Goal: Transaction & Acquisition: Purchase product/service

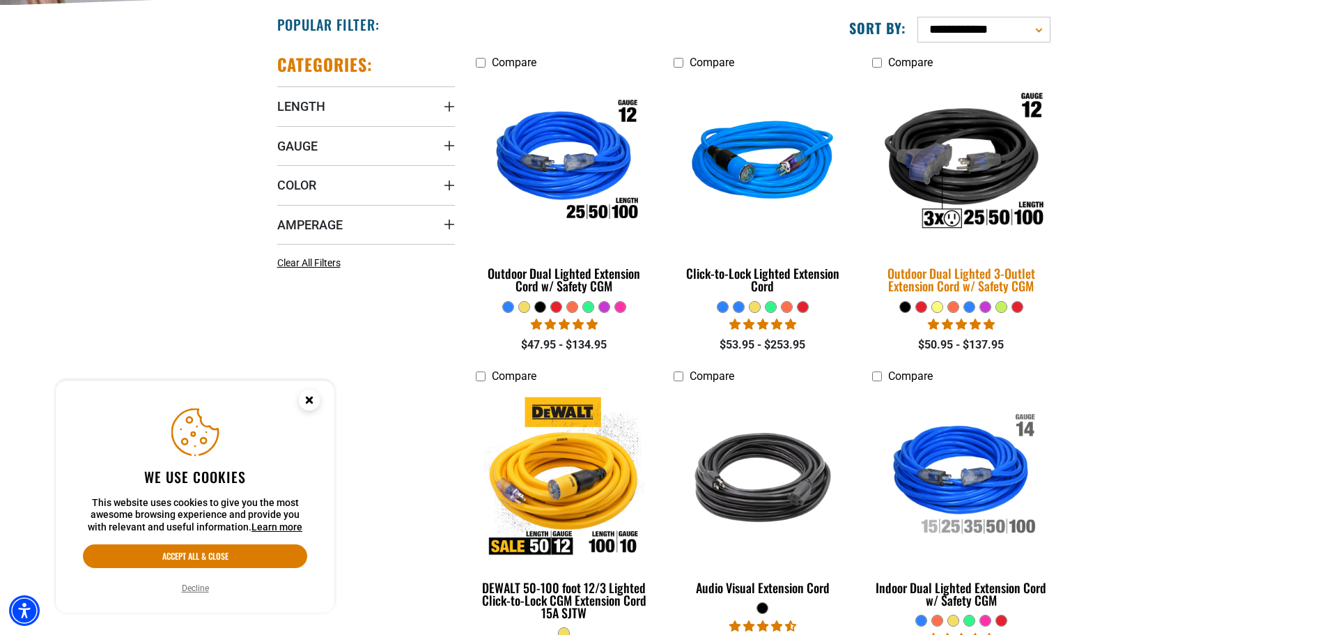
scroll to position [348, 0]
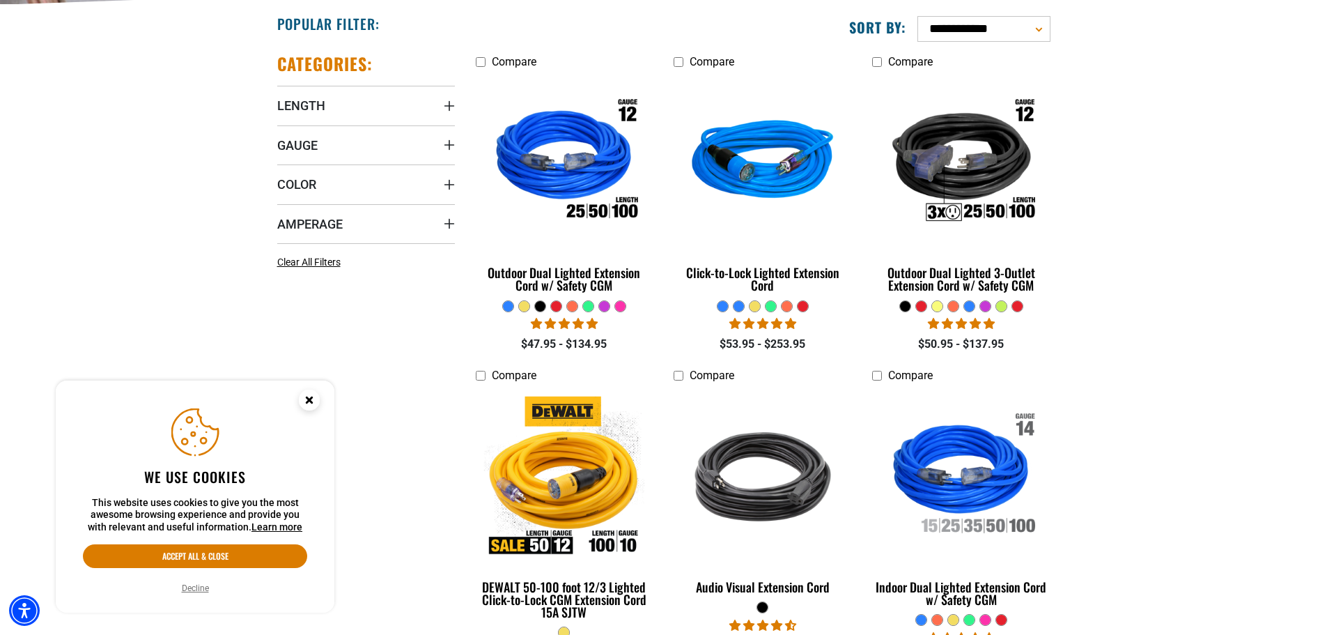
click at [188, 591] on button "Decline" at bounding box center [196, 588] width 36 height 14
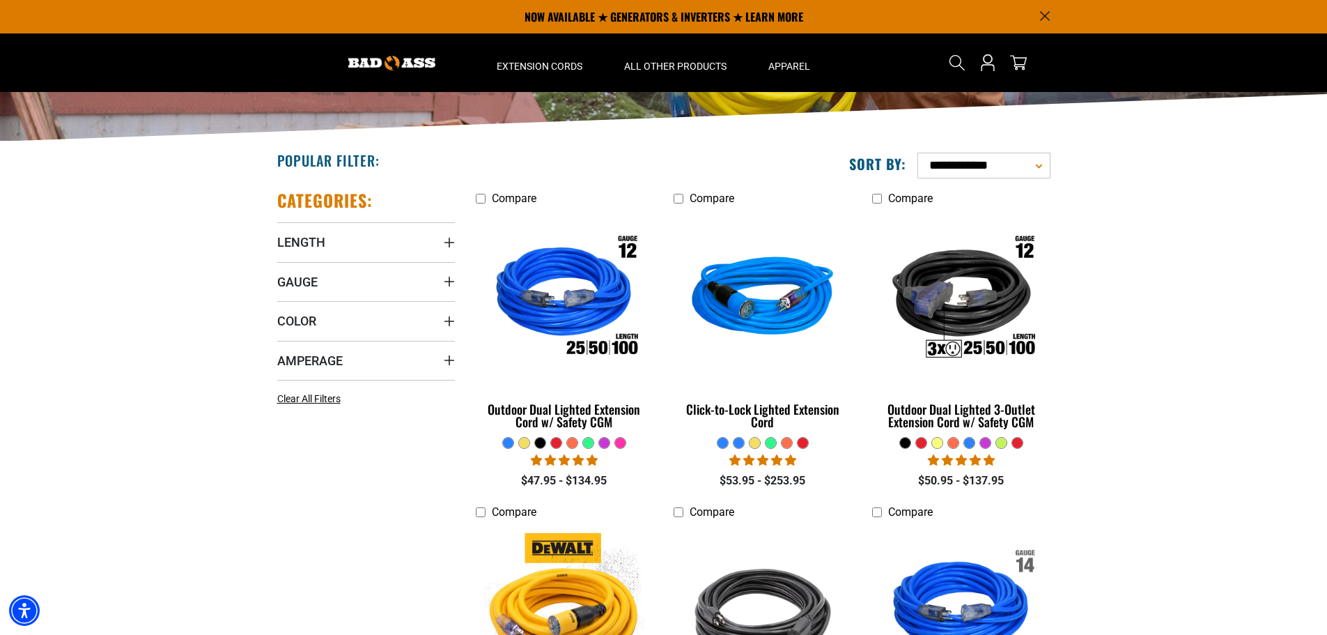
scroll to position [209, 0]
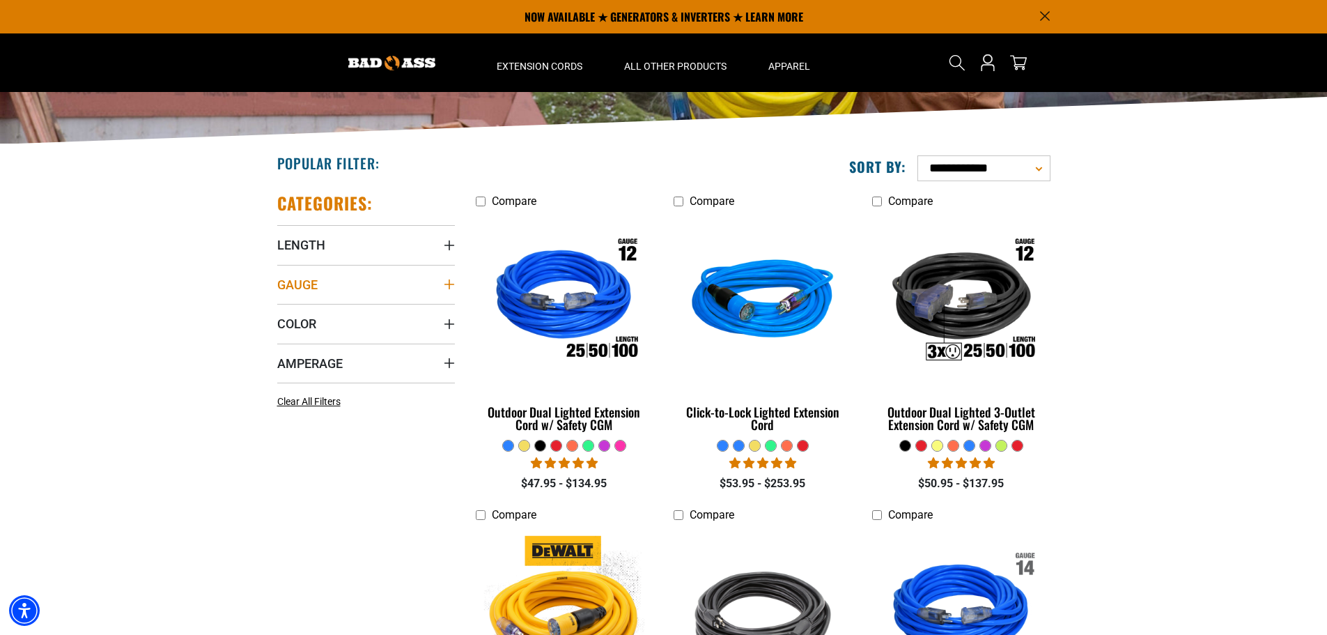
click at [412, 290] on summary "Gauge" at bounding box center [366, 284] width 178 height 39
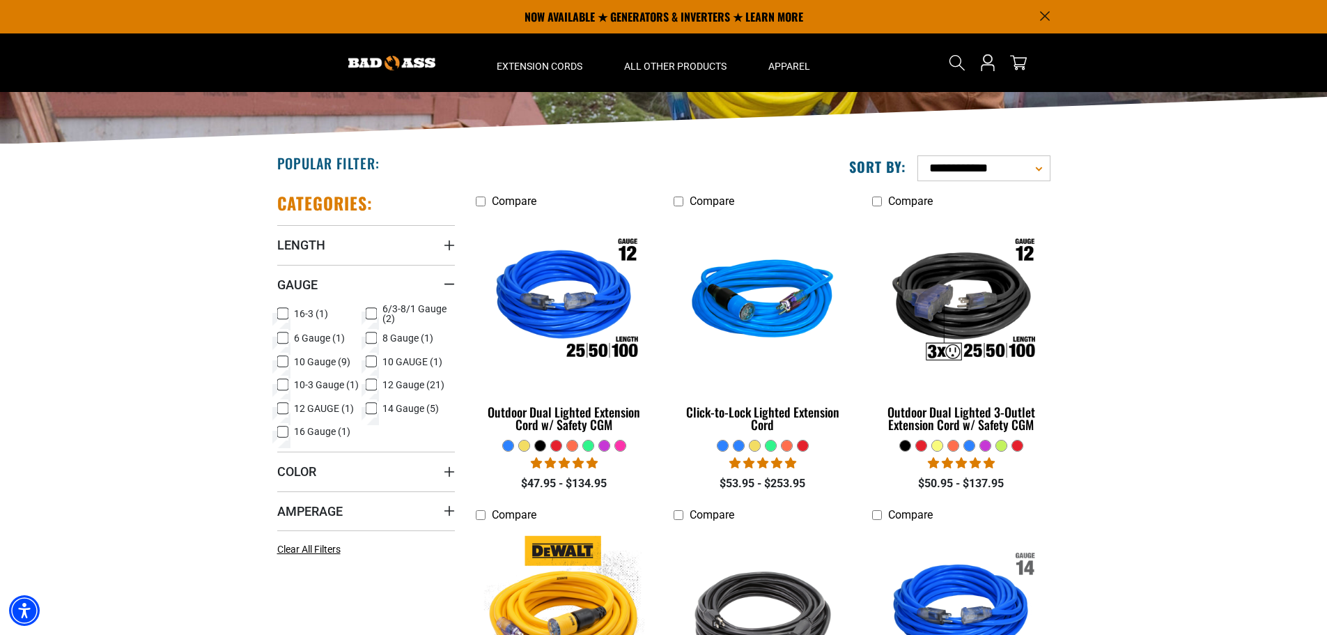
click at [396, 386] on span "12 Gauge (21)" at bounding box center [414, 385] width 62 height 10
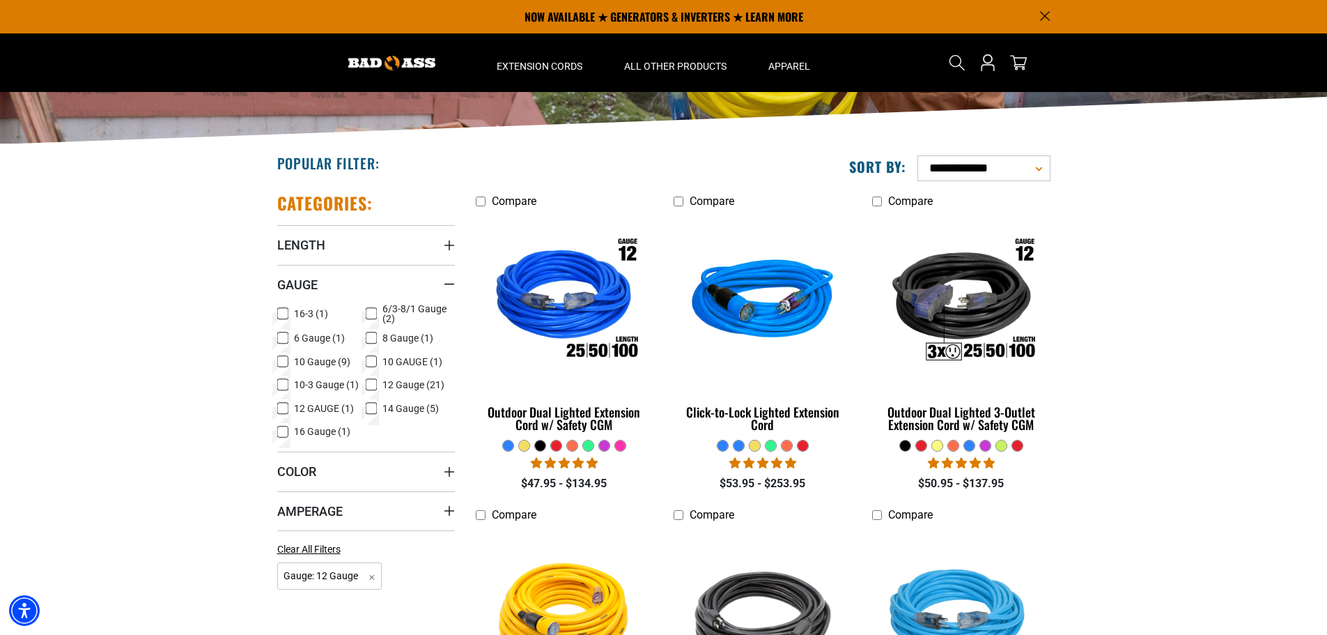
click at [319, 405] on span "12 GAUGE (1)" at bounding box center [324, 408] width 60 height 10
click at [342, 468] on summary "Color" at bounding box center [366, 471] width 178 height 39
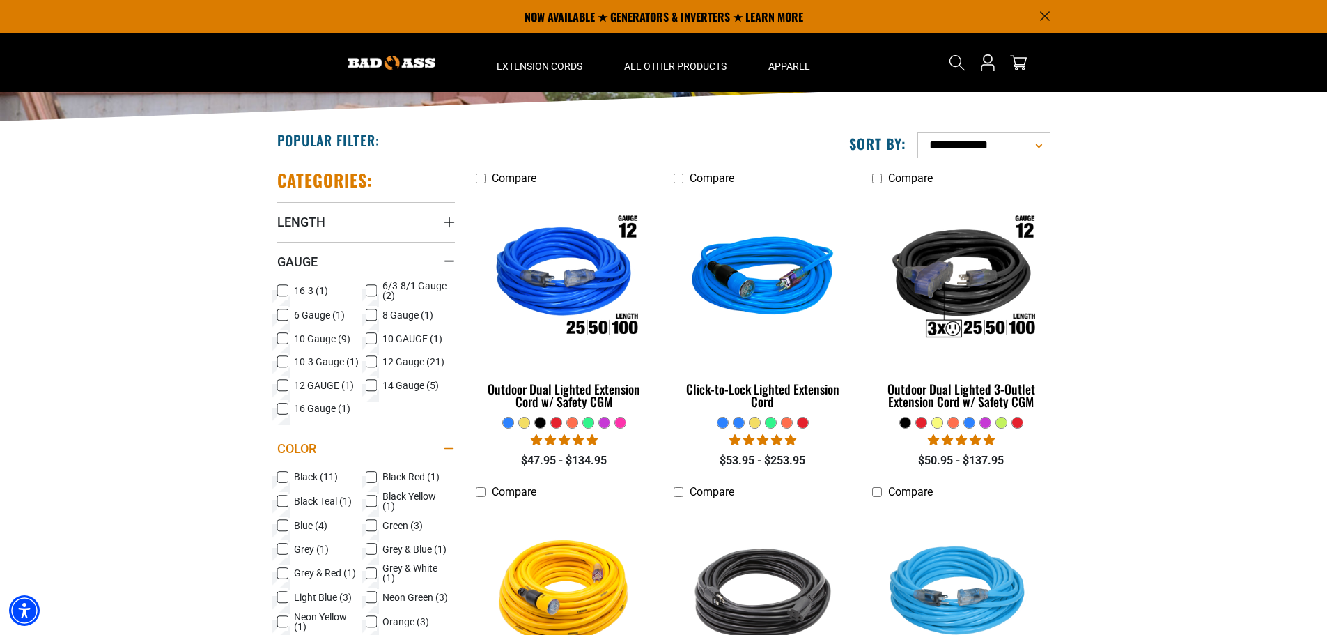
scroll to position [209, 0]
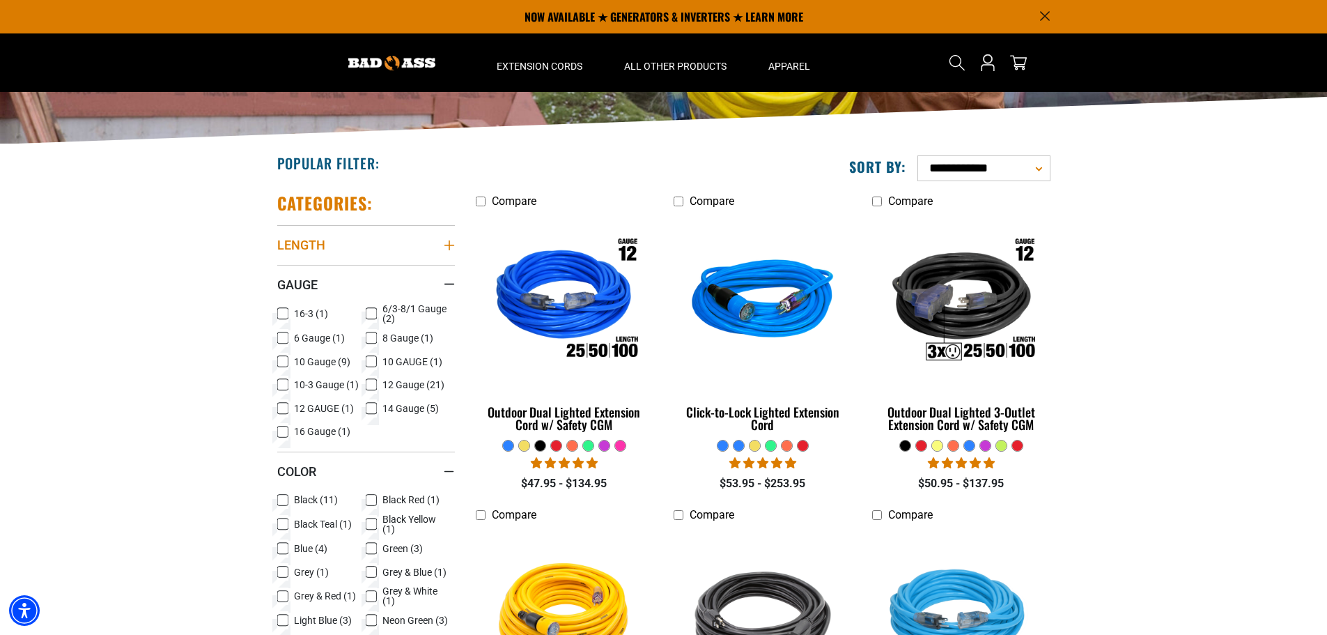
click at [422, 242] on summary "Length" at bounding box center [366, 244] width 178 height 39
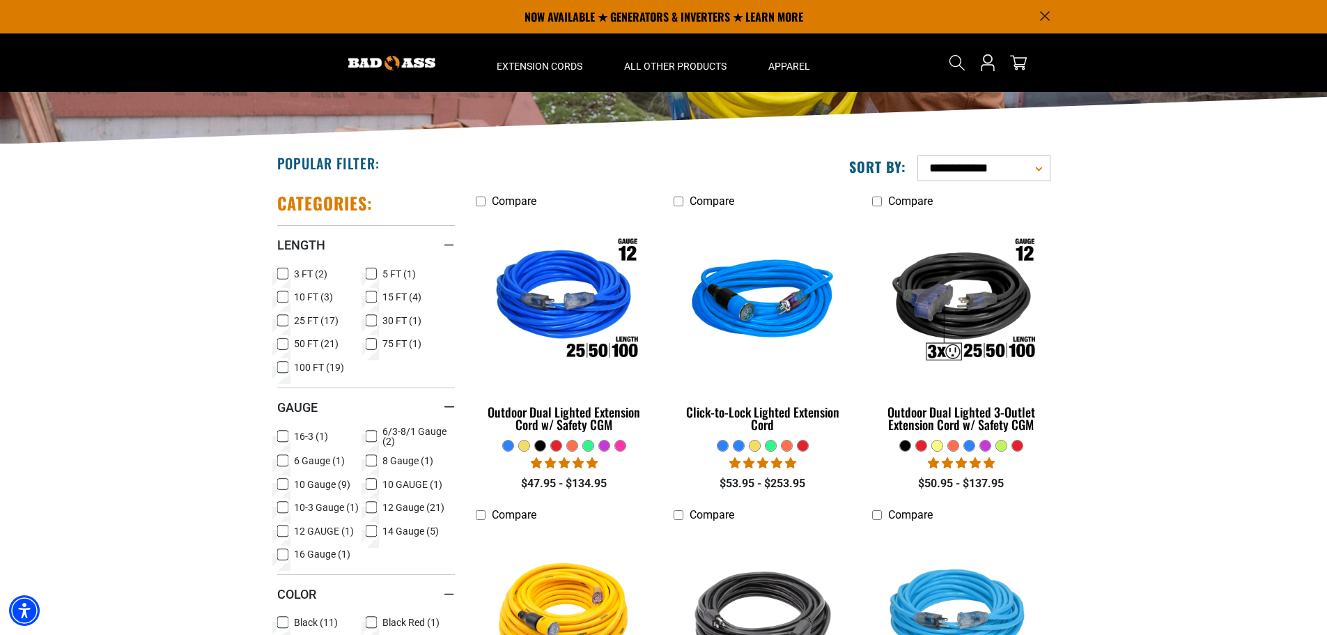
click at [309, 296] on span "10 FT (3)" at bounding box center [313, 297] width 39 height 10
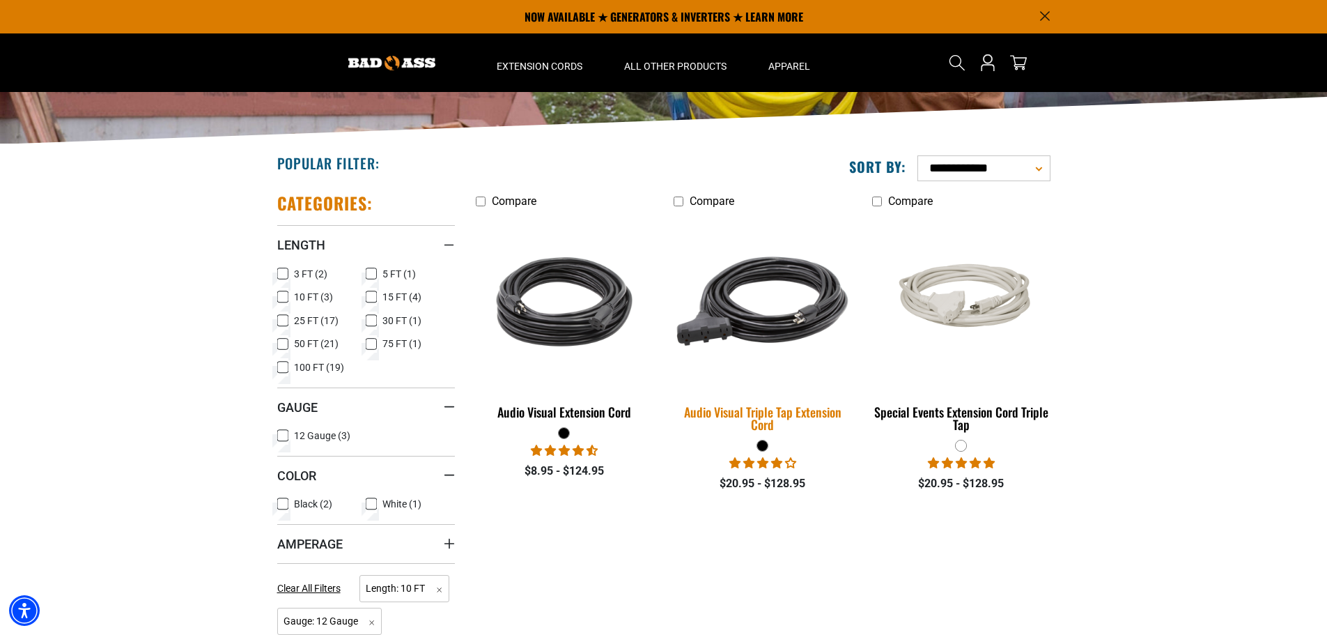
click at [794, 325] on img at bounding box center [762, 302] width 195 height 178
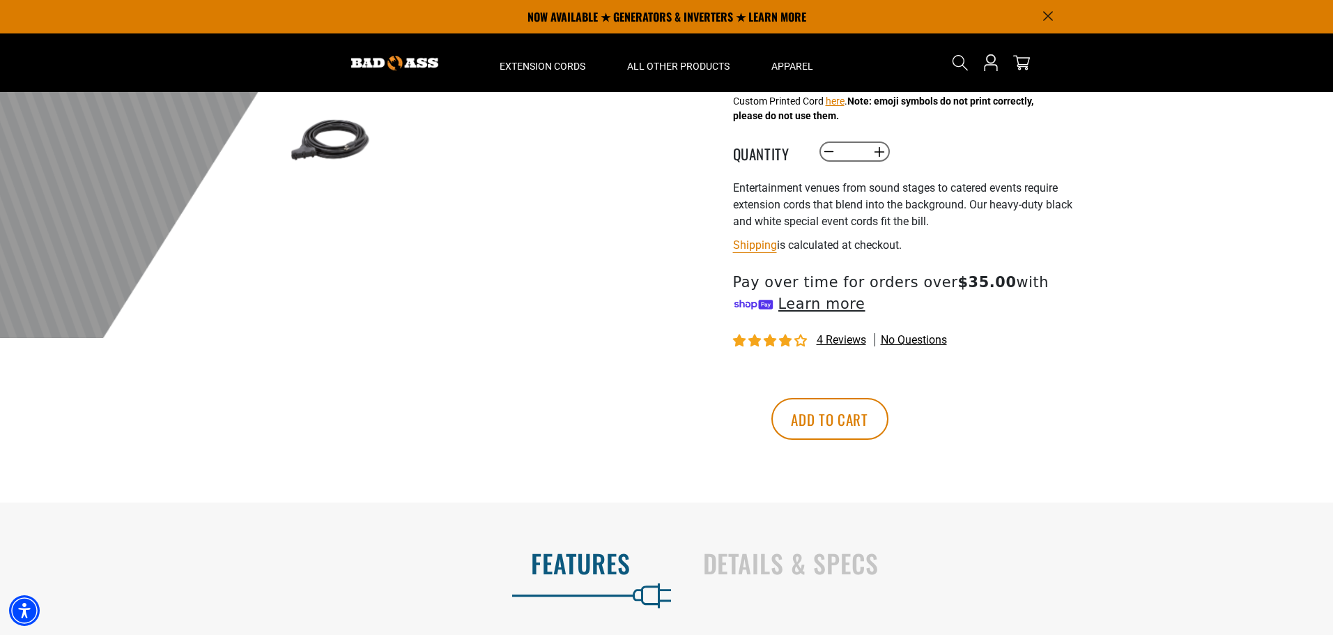
scroll to position [418, 0]
